Goal: Task Accomplishment & Management: Complete application form

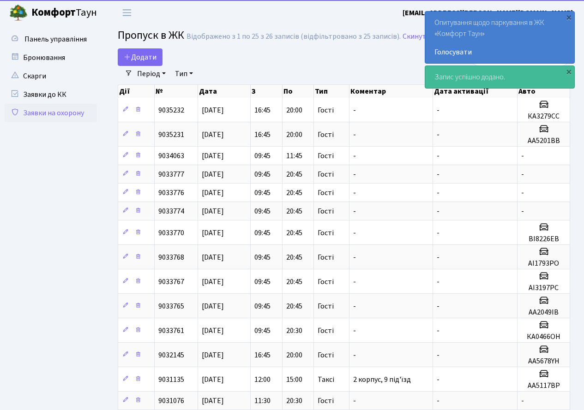
select select "25"
click at [567, 16] on div "×" at bounding box center [568, 16] width 9 height 9
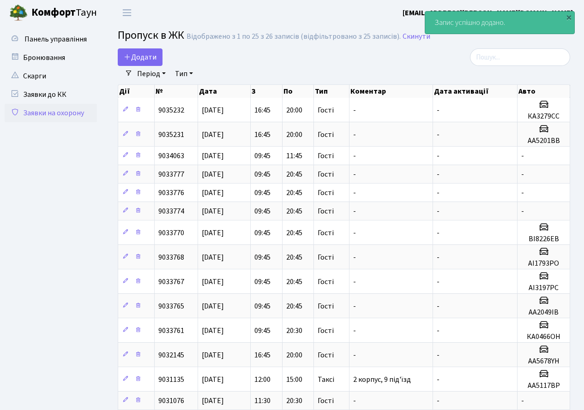
click at [569, 72] on nav "Фільтри Період 02.10.2025 - 02.10.2025 Тип - Доставка Таксі Гості Сервіс Очисти…" at bounding box center [344, 74] width 452 height 16
click at [569, 18] on div "×" at bounding box center [568, 16] width 9 height 9
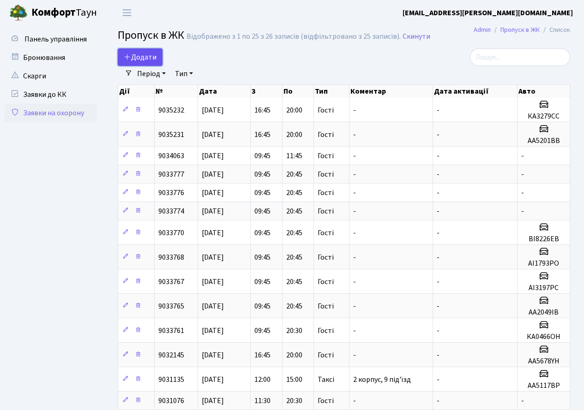
click at [135, 55] on span "Додати" at bounding box center [140, 57] width 33 height 10
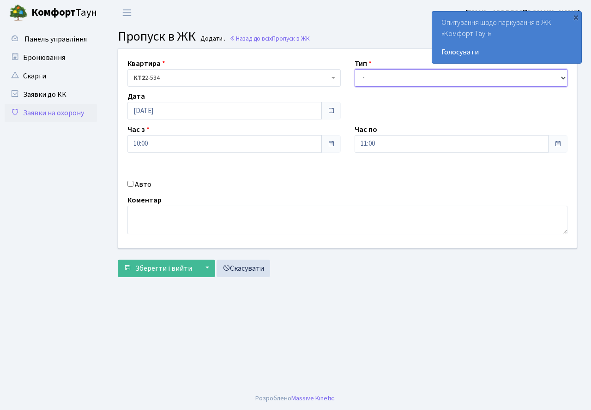
click at [374, 83] on select "- Доставка Таксі Гості Сервіс" at bounding box center [460, 78] width 213 height 18
select select "3"
click at [354, 69] on select "- Доставка Таксі Гості Сервіс" at bounding box center [460, 78] width 213 height 18
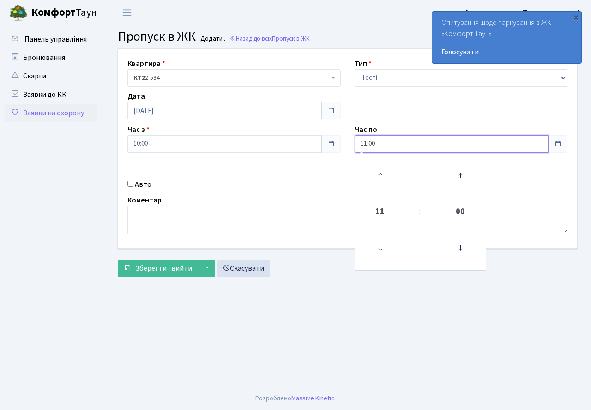
click at [389, 137] on input "11:00" at bounding box center [451, 144] width 194 height 18
click at [381, 173] on icon at bounding box center [379, 175] width 25 height 25
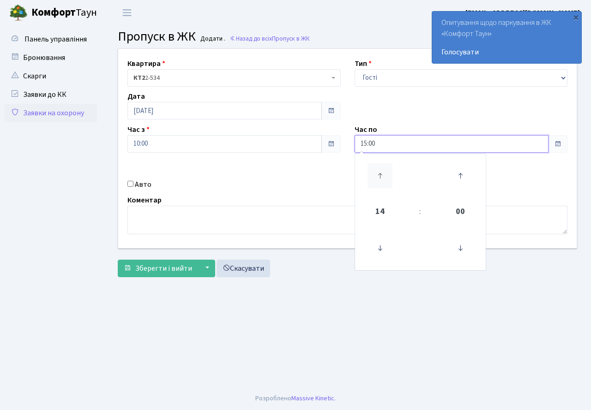
click at [381, 173] on icon at bounding box center [379, 175] width 25 height 25
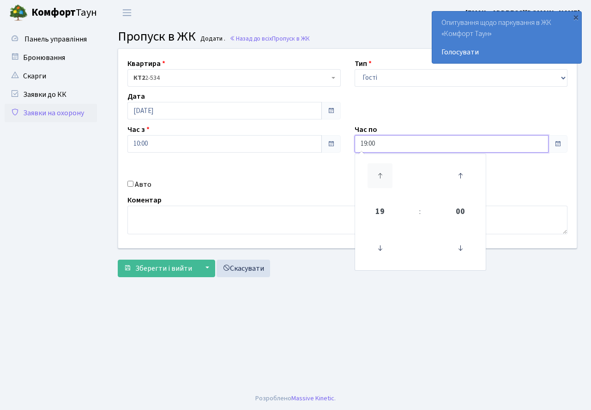
type input "20:00"
click at [320, 182] on div "Авто" at bounding box center [233, 184] width 227 height 11
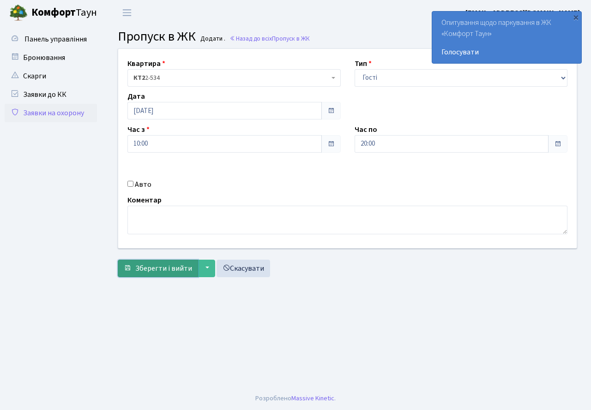
click at [159, 265] on span "Зберегти і вийти" at bounding box center [163, 268] width 57 height 10
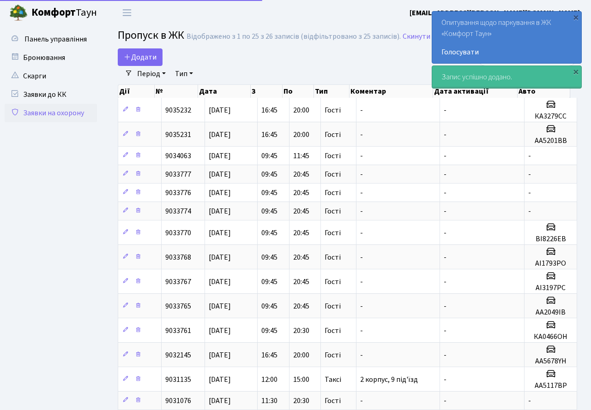
select select "25"
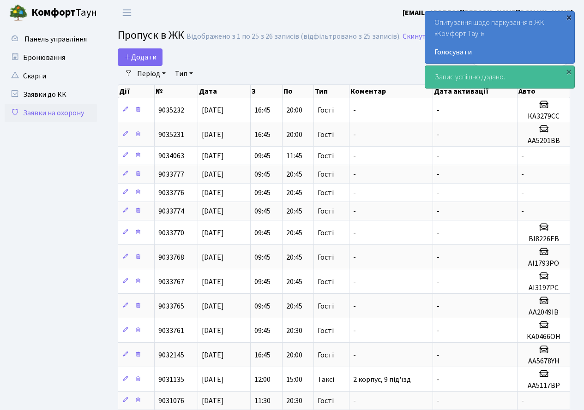
click at [568, 18] on div "×" at bounding box center [568, 16] width 9 height 9
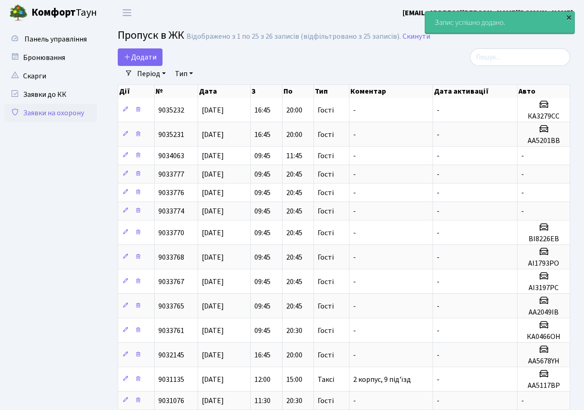
click at [569, 16] on div "×" at bounding box center [568, 16] width 9 height 9
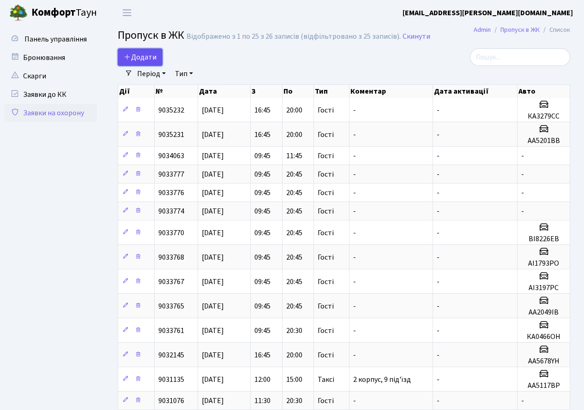
click at [138, 56] on span "Додати" at bounding box center [140, 57] width 33 height 10
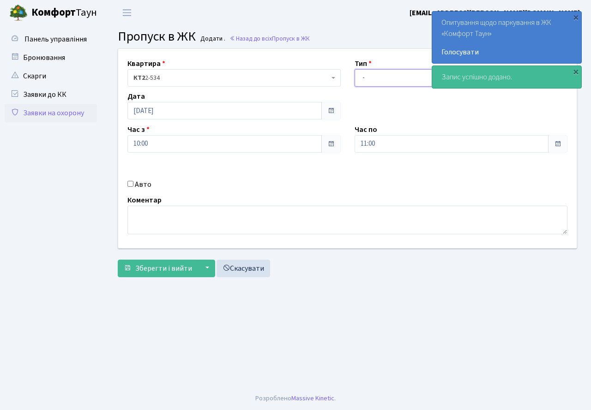
click at [385, 78] on select "- Доставка Таксі Гості Сервіс" at bounding box center [460, 78] width 213 height 18
select select "3"
click at [354, 69] on select "- Доставка Таксі Гості Сервіс" at bounding box center [460, 78] width 213 height 18
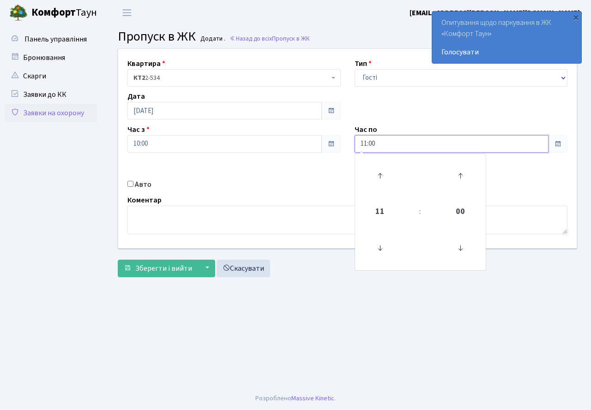
click at [388, 138] on input "11:00" at bounding box center [451, 144] width 194 height 18
click at [383, 173] on icon at bounding box center [379, 175] width 25 height 25
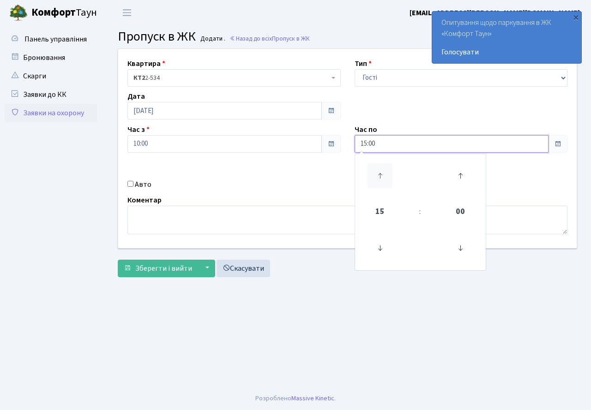
click at [383, 173] on icon at bounding box center [379, 175] width 25 height 25
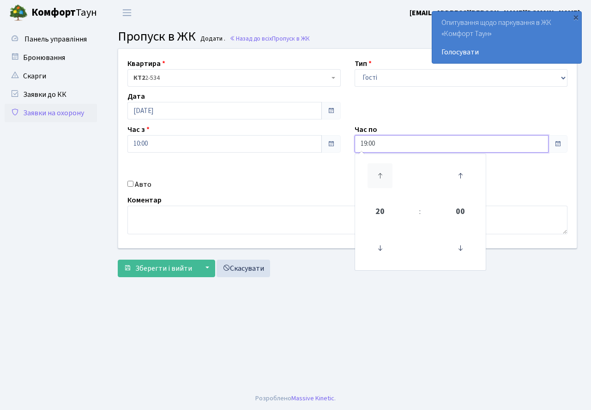
type input "20:00"
click at [271, 169] on div "Квартира <b>КТ2</b>&nbsp;&nbsp;&nbsp;2-534 КТ2 2-534 Тип - Доставка Таксі Гості…" at bounding box center [347, 148] width 472 height 199
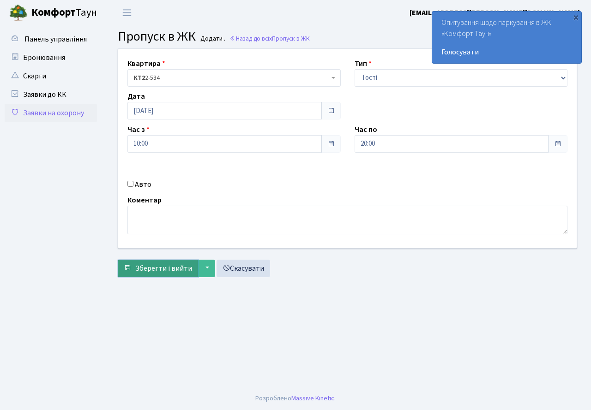
click at [160, 272] on span "Зберегти і вийти" at bounding box center [163, 268] width 57 height 10
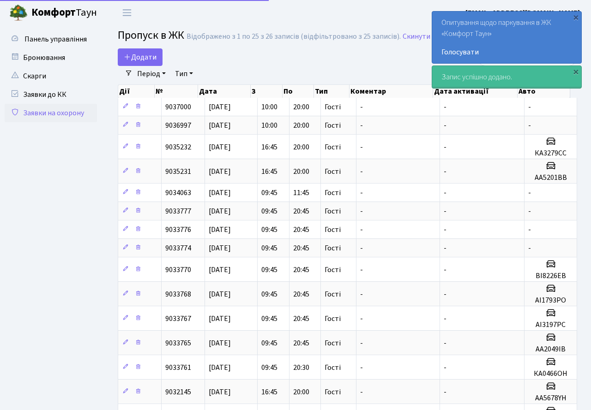
select select "25"
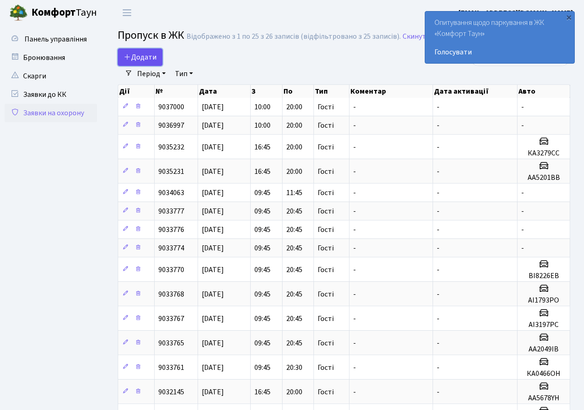
click at [137, 56] on span "Додати" at bounding box center [140, 57] width 33 height 10
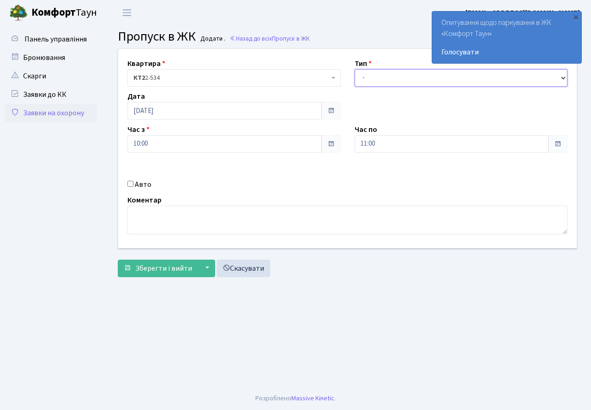
click at [388, 82] on select "- Доставка Таксі Гості Сервіс" at bounding box center [460, 78] width 213 height 18
select select "3"
click at [354, 69] on select "- Доставка Таксі Гості Сервіс" at bounding box center [460, 78] width 213 height 18
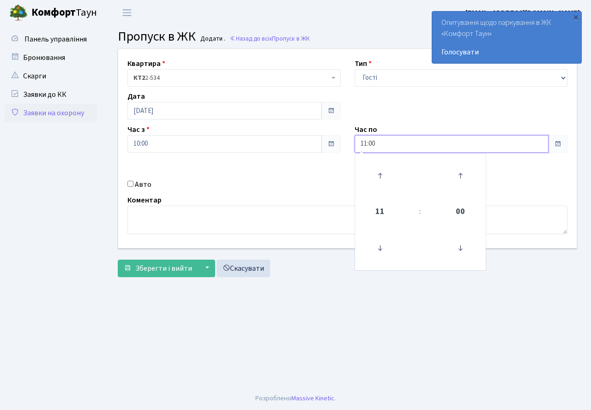
click at [398, 149] on input "11:00" at bounding box center [451, 144] width 194 height 18
click at [379, 176] on icon at bounding box center [379, 175] width 25 height 25
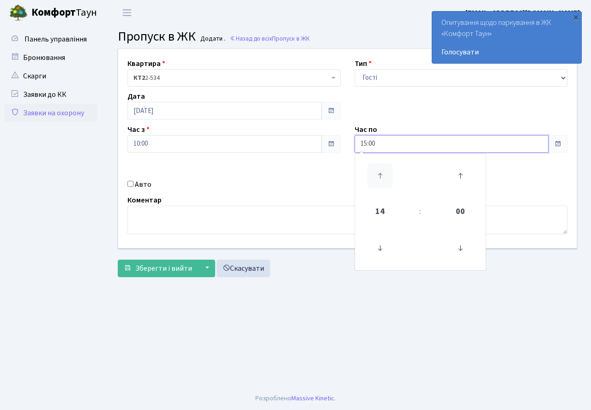
click at [379, 176] on icon at bounding box center [379, 175] width 25 height 25
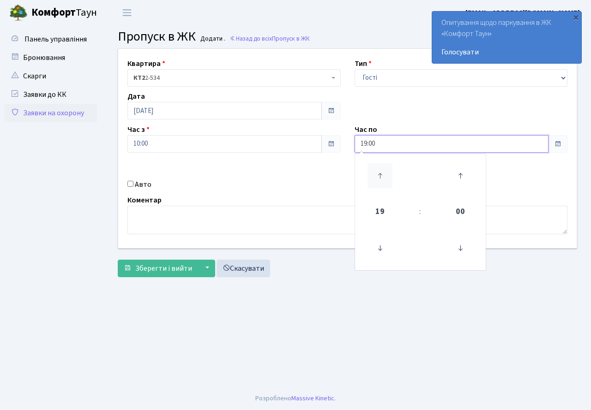
type input "20:00"
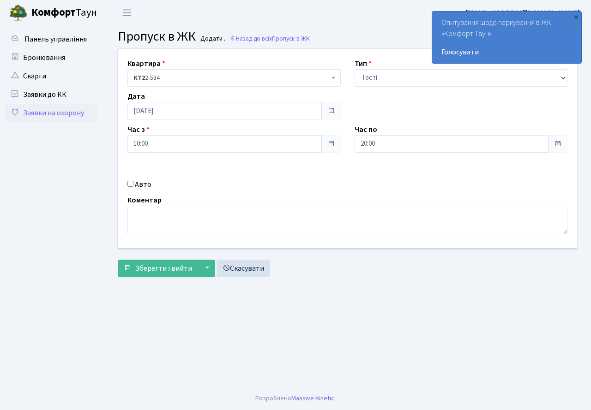
click at [317, 184] on div "Авто" at bounding box center [233, 184] width 227 height 11
click at [146, 264] on span "Зберегти і вийти" at bounding box center [163, 268] width 57 height 10
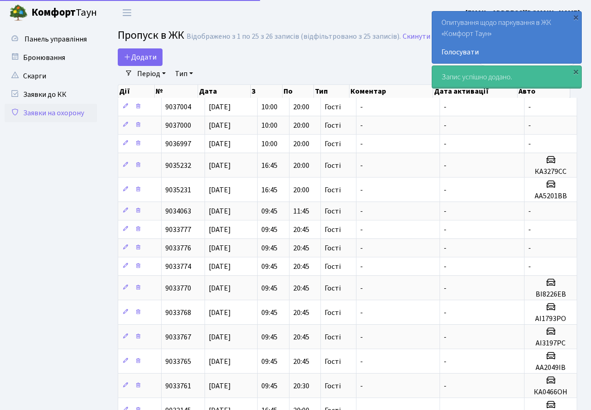
select select "25"
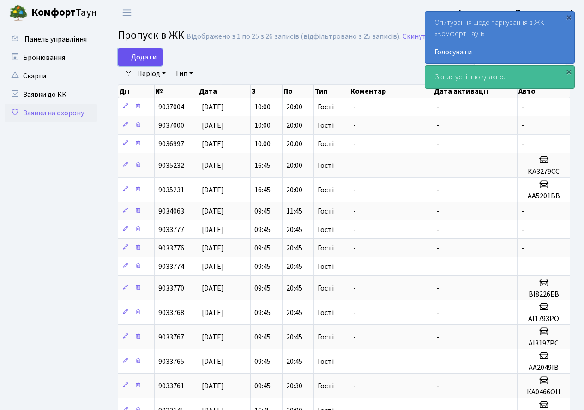
click at [144, 58] on span "Додати" at bounding box center [140, 57] width 33 height 10
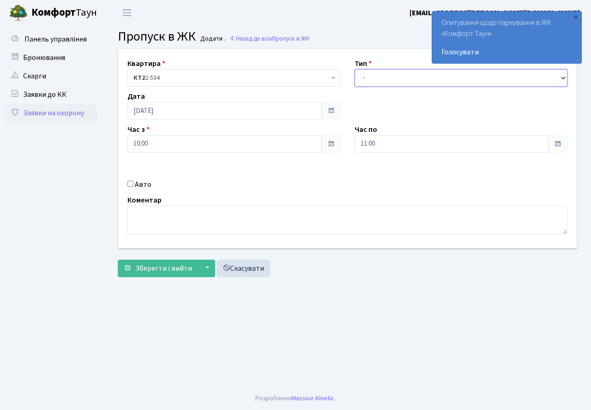
drag, startPoint x: 369, startPoint y: 77, endPoint x: 375, endPoint y: 84, distance: 9.6
click at [369, 77] on select "- Доставка Таксі Гості Сервіс" at bounding box center [460, 78] width 213 height 18
select select "3"
click at [354, 69] on select "- Доставка Таксі Гості Сервіс" at bounding box center [460, 78] width 213 height 18
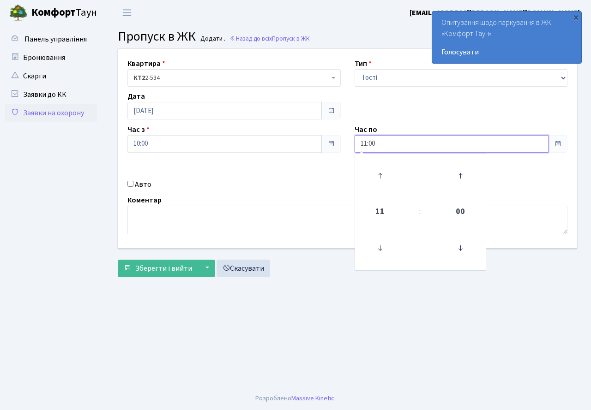
drag, startPoint x: 388, startPoint y: 143, endPoint x: 378, endPoint y: 159, distance: 18.4
click at [387, 145] on input "11:00" at bounding box center [451, 144] width 194 height 18
click at [376, 169] on icon at bounding box center [379, 175] width 25 height 25
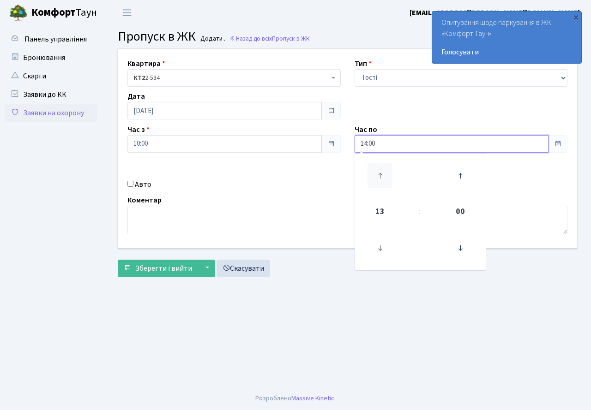
click at [376, 169] on icon at bounding box center [379, 175] width 25 height 25
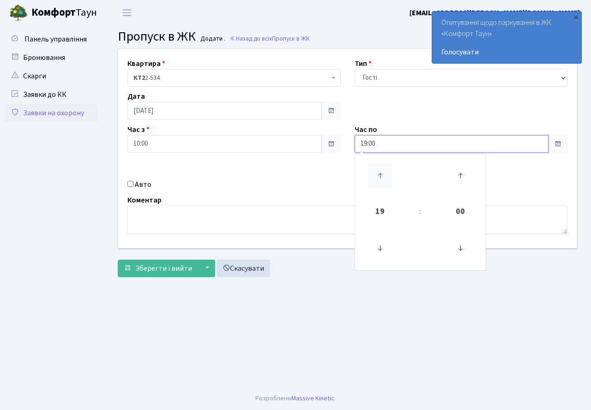
click at [376, 169] on icon at bounding box center [379, 175] width 25 height 25
type input "20:00"
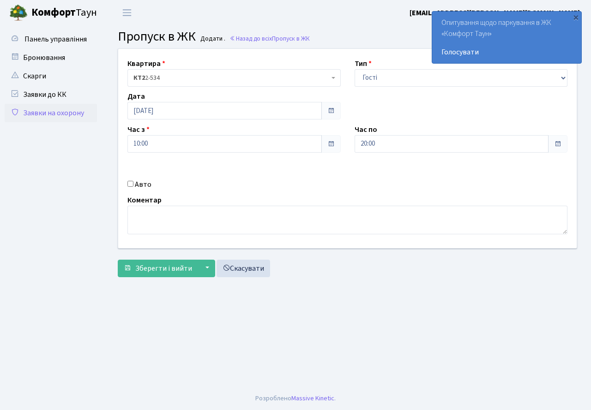
drag, startPoint x: 234, startPoint y: 176, endPoint x: 142, endPoint y: 182, distance: 92.5
click at [230, 178] on div "Квартира <b>КТ2</b>&nbsp;&nbsp;&nbsp;2-534 КТ2 2-534 Тип - Доставка Таксі Гості…" at bounding box center [347, 148] width 472 height 199
click at [129, 185] on input "Авто" at bounding box center [130, 184] width 6 height 6
checkbox input "true"
type input "КА1183ЕЕ"
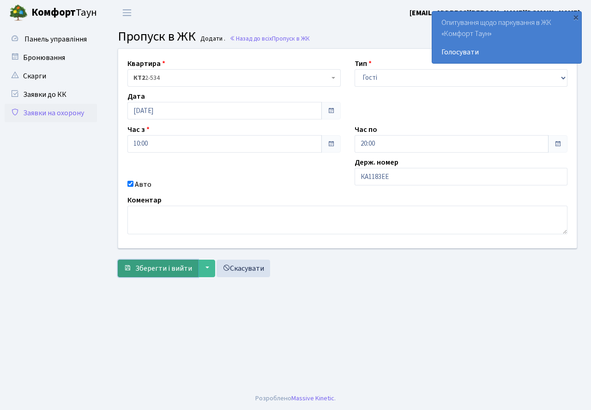
click at [155, 269] on span "Зберегти і вийти" at bounding box center [163, 268] width 57 height 10
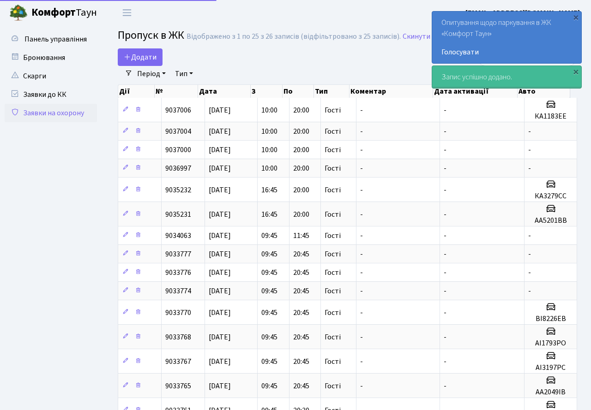
select select "25"
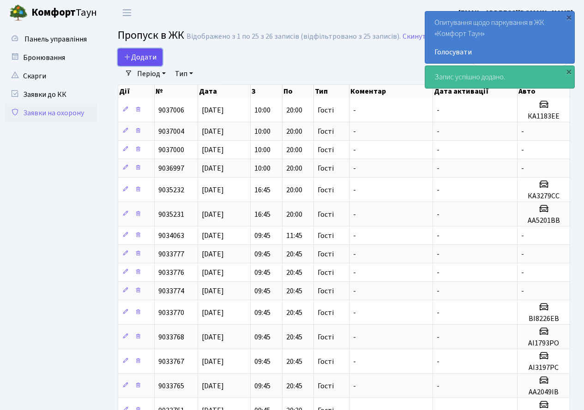
click at [143, 57] on span "Додати" at bounding box center [140, 57] width 33 height 10
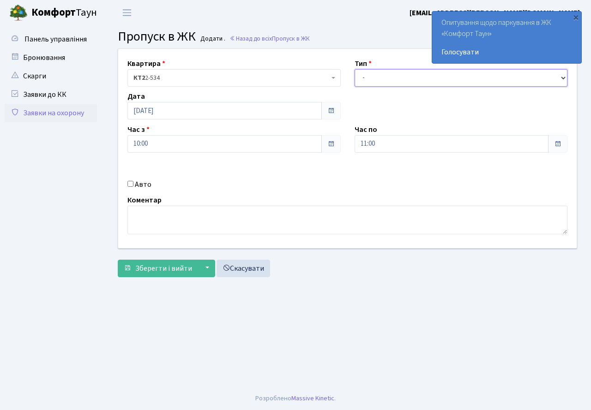
drag, startPoint x: 377, startPoint y: 81, endPoint x: 379, endPoint y: 86, distance: 5.3
click at [378, 81] on select "- Доставка Таксі Гості Сервіс" at bounding box center [460, 78] width 213 height 18
select select "3"
click at [354, 69] on select "- Доставка Таксі Гості Сервіс" at bounding box center [460, 78] width 213 height 18
drag, startPoint x: 383, startPoint y: 144, endPoint x: 380, endPoint y: 151, distance: 7.9
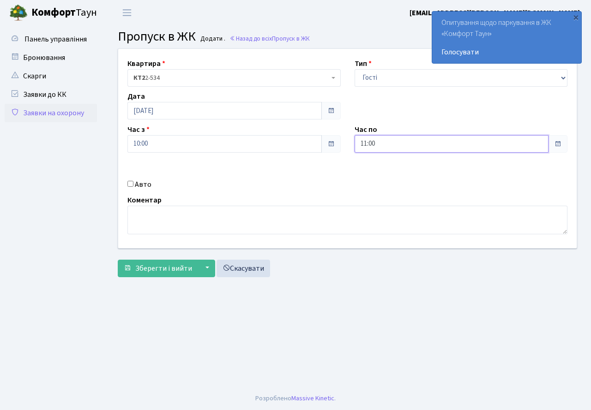
click at [382, 148] on input "11:00" at bounding box center [451, 144] width 194 height 18
click at [376, 172] on icon at bounding box center [379, 175] width 25 height 25
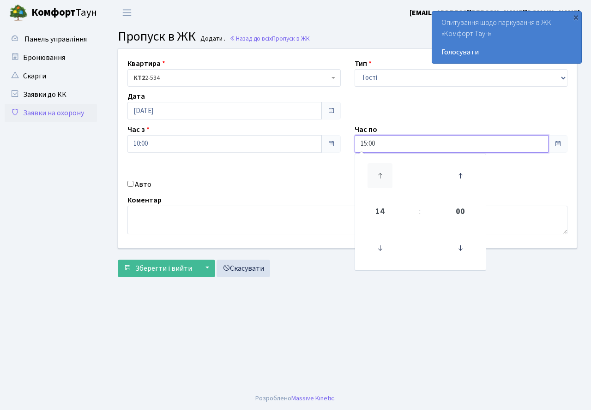
click at [376, 172] on icon at bounding box center [379, 175] width 25 height 25
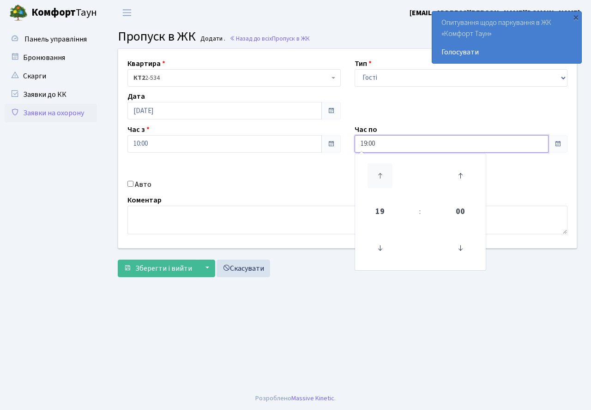
type input "20:00"
drag, startPoint x: 308, startPoint y: 190, endPoint x: 301, endPoint y: 191, distance: 7.2
click at [307, 191] on div "Квартира <b>КТ2</b>&nbsp;&nbsp;&nbsp;2-534 КТ2 2-534 Тип - Доставка Таксі Гості…" at bounding box center [347, 148] width 472 height 199
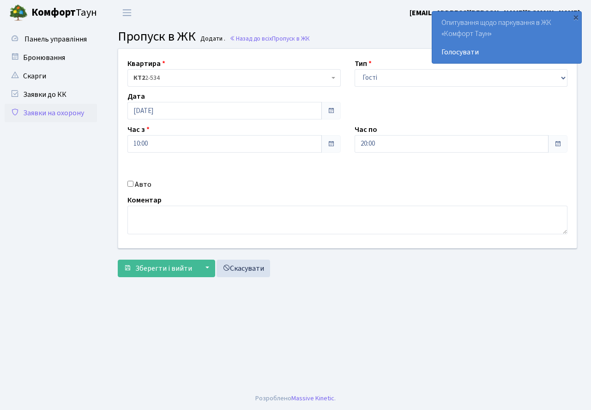
click at [129, 184] on input "Авто" at bounding box center [130, 184] width 6 height 6
checkbox input "true"
type input "КА1183ІВ"
click at [160, 269] on span "Зберегти і вийти" at bounding box center [163, 268] width 57 height 10
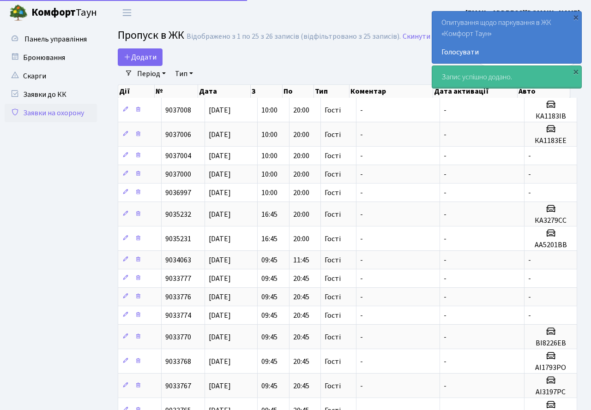
select select "25"
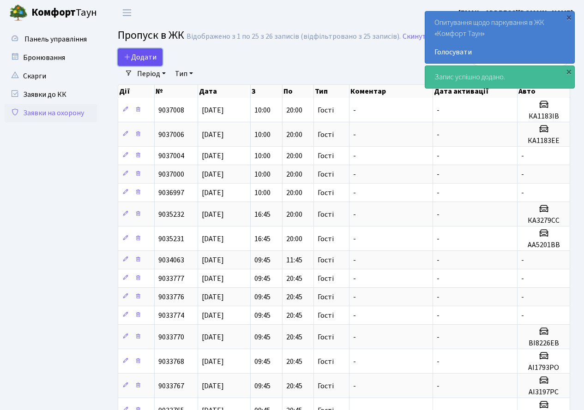
click at [134, 53] on span "Додати" at bounding box center [140, 57] width 33 height 10
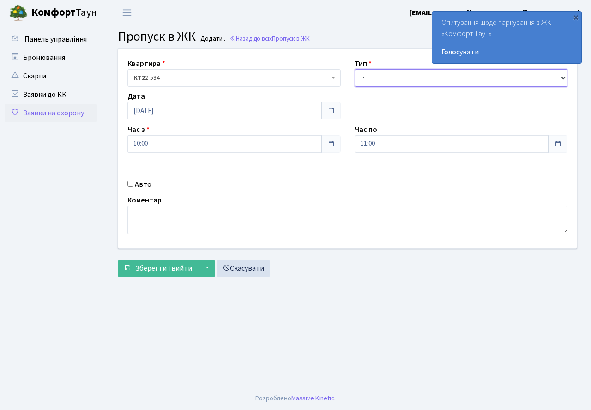
click at [369, 82] on select "- Доставка Таксі Гості Сервіс" at bounding box center [460, 78] width 213 height 18
select select "3"
click at [354, 69] on select "- Доставка Таксі Гості Сервіс" at bounding box center [460, 78] width 213 height 18
click at [388, 150] on input "11:00" at bounding box center [451, 144] width 194 height 18
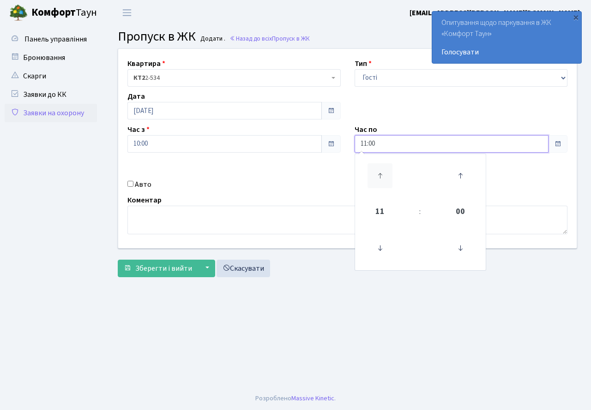
click at [379, 179] on icon at bounding box center [379, 175] width 25 height 25
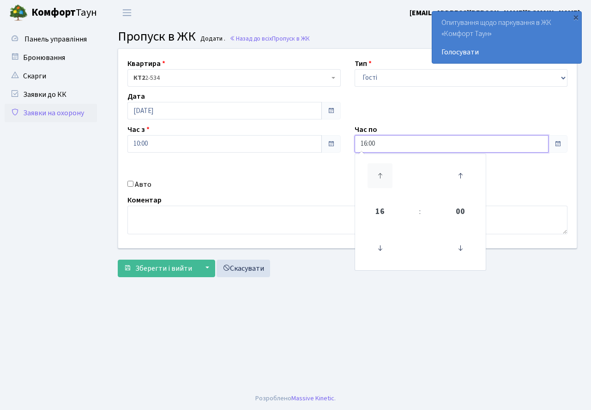
click at [379, 179] on icon at bounding box center [379, 175] width 25 height 25
type input "20:00"
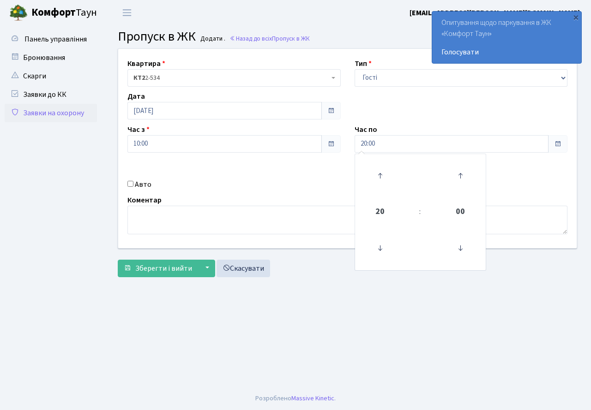
drag, startPoint x: 317, startPoint y: 176, endPoint x: 310, endPoint y: 177, distance: 7.4
click at [317, 176] on div "Квартира <b>КТ2</b>&nbsp;&nbsp;&nbsp;2-534 КТ2 2-534 Тип - Доставка Таксі Гості…" at bounding box center [347, 148] width 472 height 199
click at [131, 185] on input "Авто" at bounding box center [130, 184] width 6 height 6
checkbox input "true"
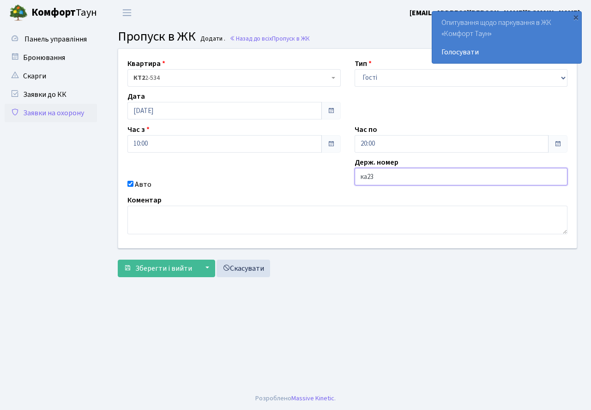
type input "КА2392МС"
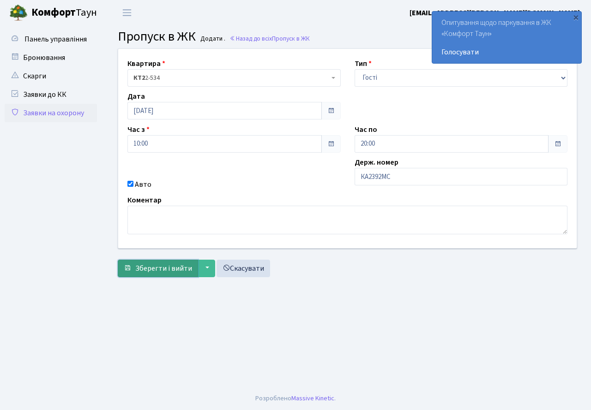
click at [154, 270] on span "Зберегти і вийти" at bounding box center [163, 268] width 57 height 10
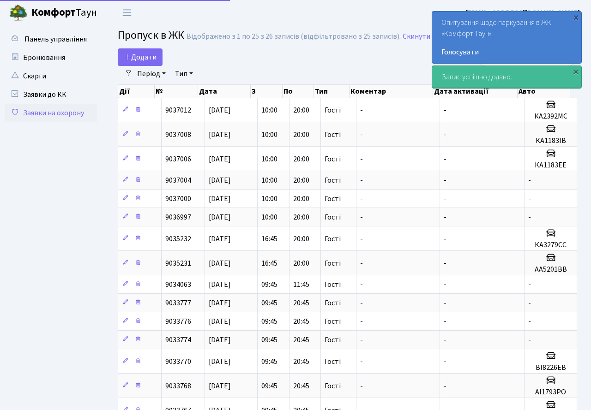
select select "25"
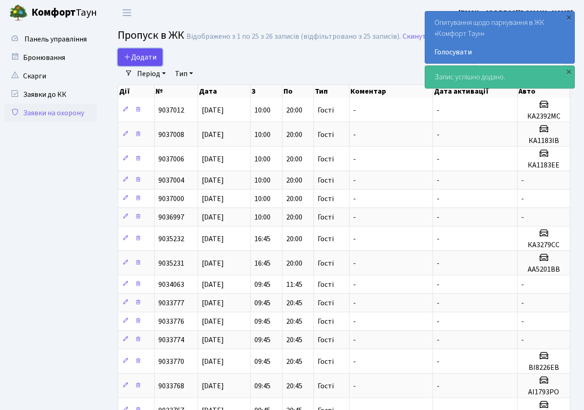
click at [149, 58] on span "Додати" at bounding box center [140, 57] width 33 height 10
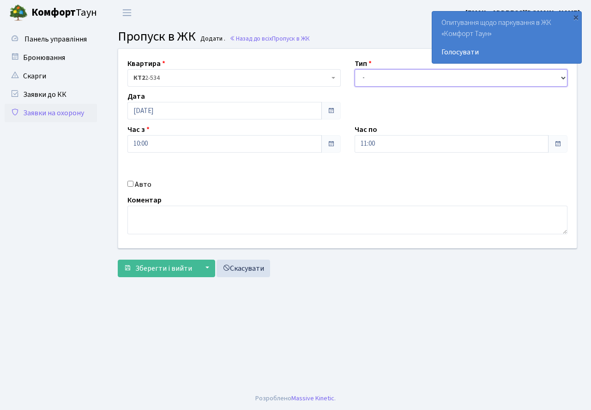
click at [370, 80] on select "- Доставка Таксі Гості Сервіс" at bounding box center [460, 78] width 213 height 18
select select "3"
click at [354, 69] on select "- Доставка Таксі Гості Сервіс" at bounding box center [460, 78] width 213 height 18
click at [377, 148] on input "11:00" at bounding box center [451, 144] width 194 height 18
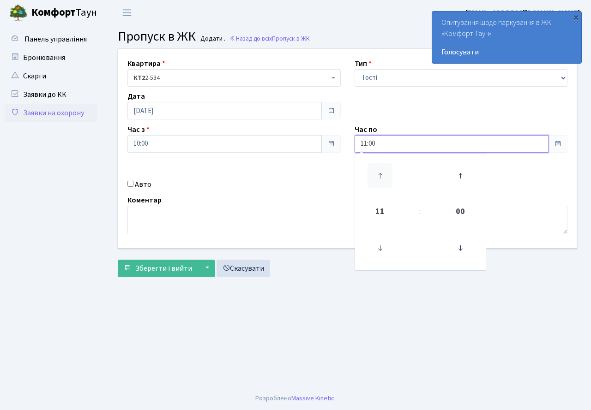
click at [385, 173] on icon at bounding box center [379, 175] width 25 height 25
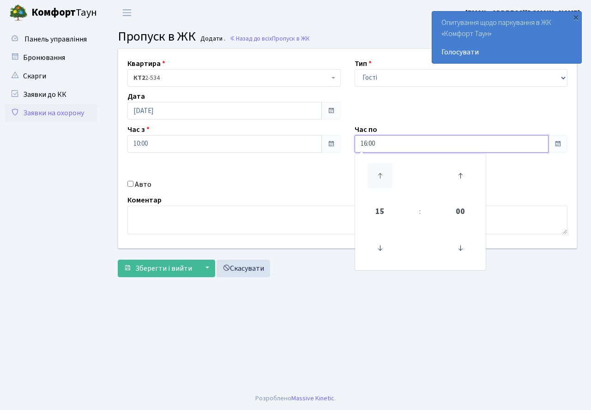
click at [385, 173] on icon at bounding box center [379, 175] width 25 height 25
type input "20:00"
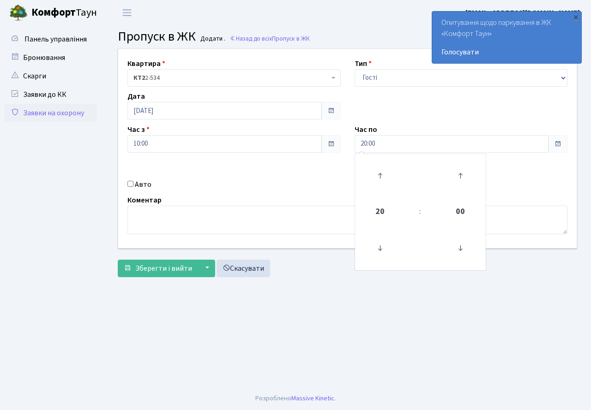
drag, startPoint x: 328, startPoint y: 180, endPoint x: 323, endPoint y: 180, distance: 5.1
click at [323, 180] on div "Авто" at bounding box center [233, 184] width 227 height 11
click at [129, 184] on input "Авто" at bounding box center [130, 184] width 6 height 6
checkbox input "true"
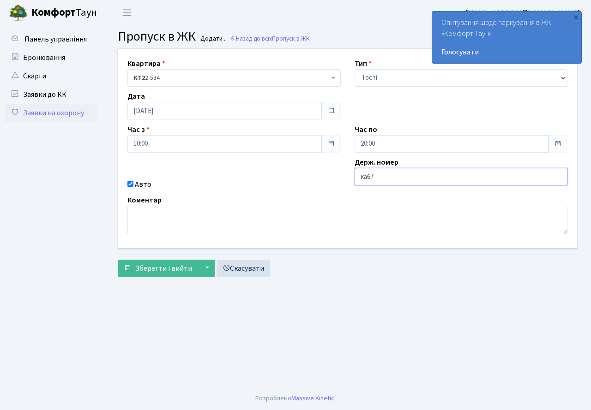
type input "КА6725АО"
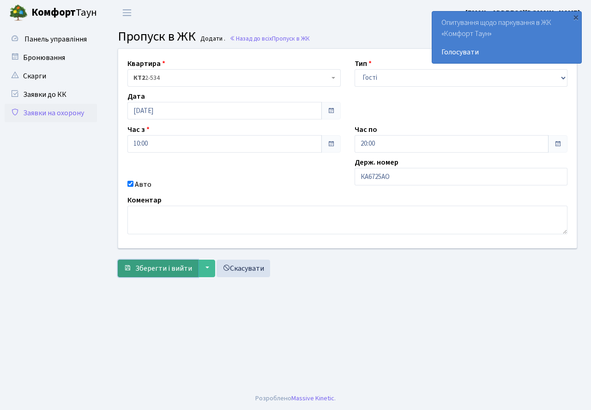
click at [151, 265] on span "Зберегти і вийти" at bounding box center [163, 268] width 57 height 10
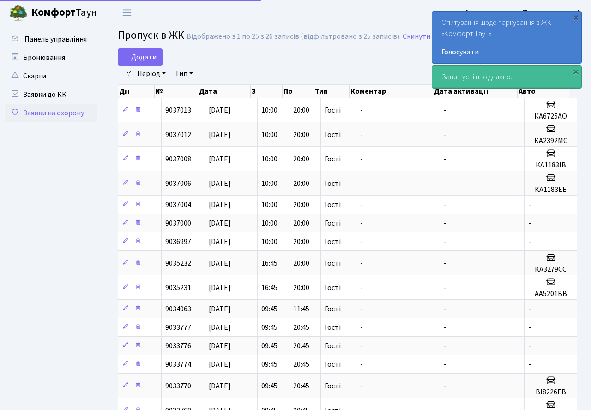
select select "25"
